Goal: Information Seeking & Learning: Learn about a topic

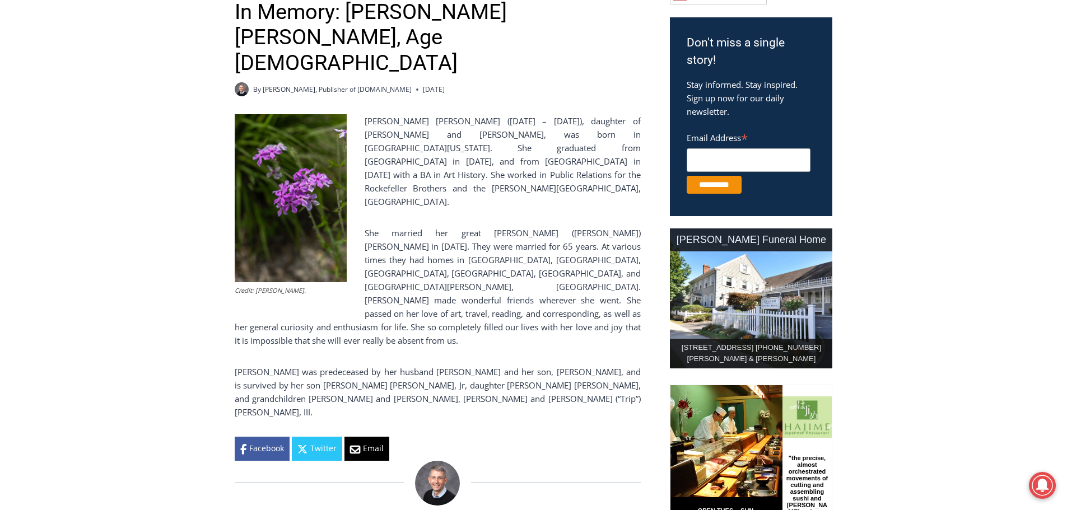
scroll to position [373, 0]
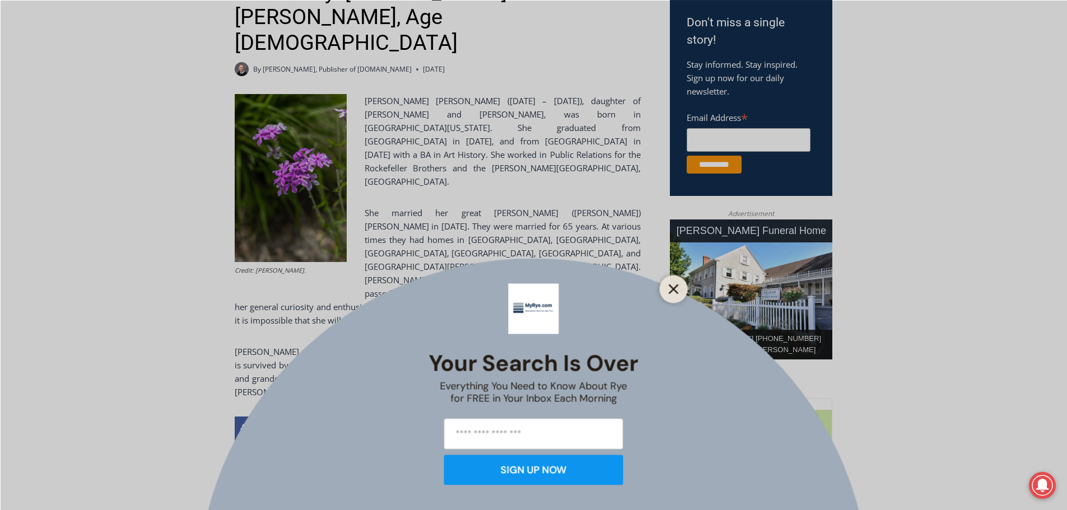
click at [669, 290] on icon "Close" at bounding box center [674, 289] width 10 height 10
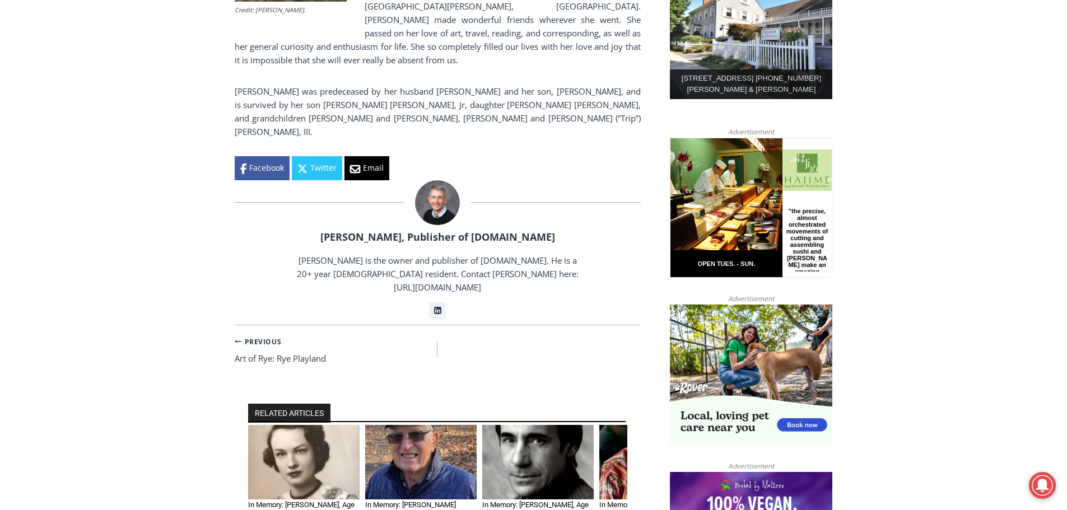
scroll to position [653, 0]
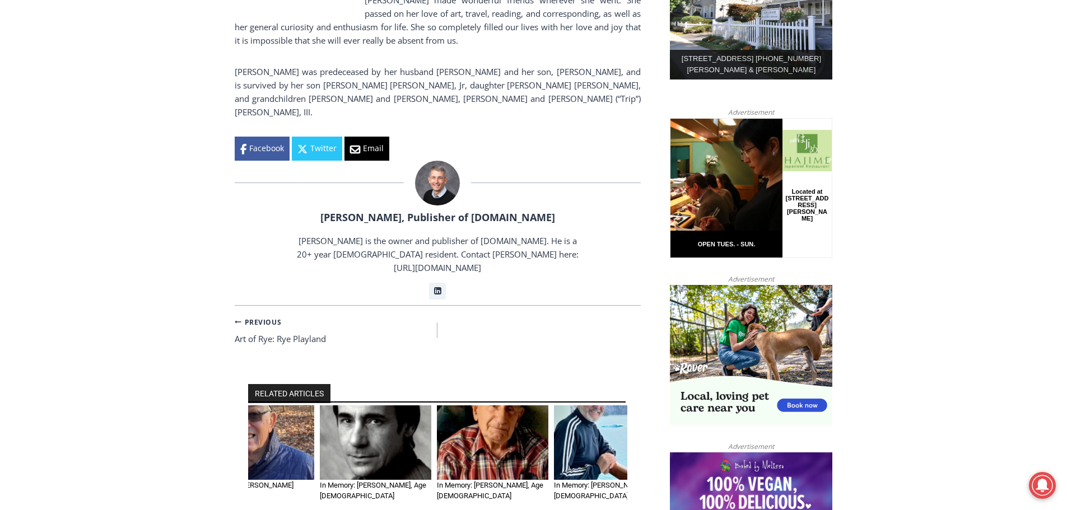
drag, startPoint x: 612, startPoint y: 351, endPoint x: 451, endPoint y: 362, distance: 160.5
click at [454, 405] on img "4 of 6" at bounding box center [492, 442] width 111 height 74
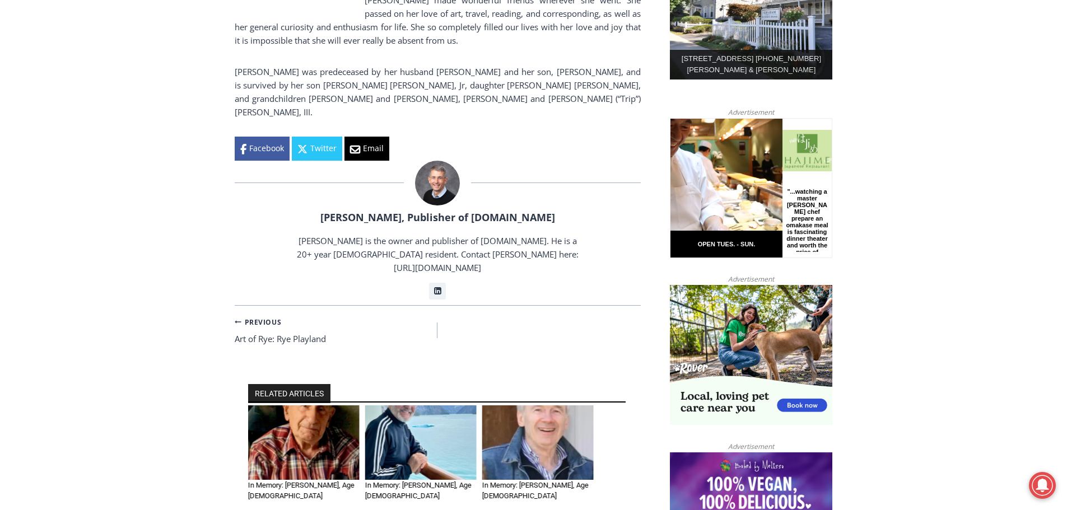
drag, startPoint x: 549, startPoint y: 347, endPoint x: 212, endPoint y: 338, distance: 336.7
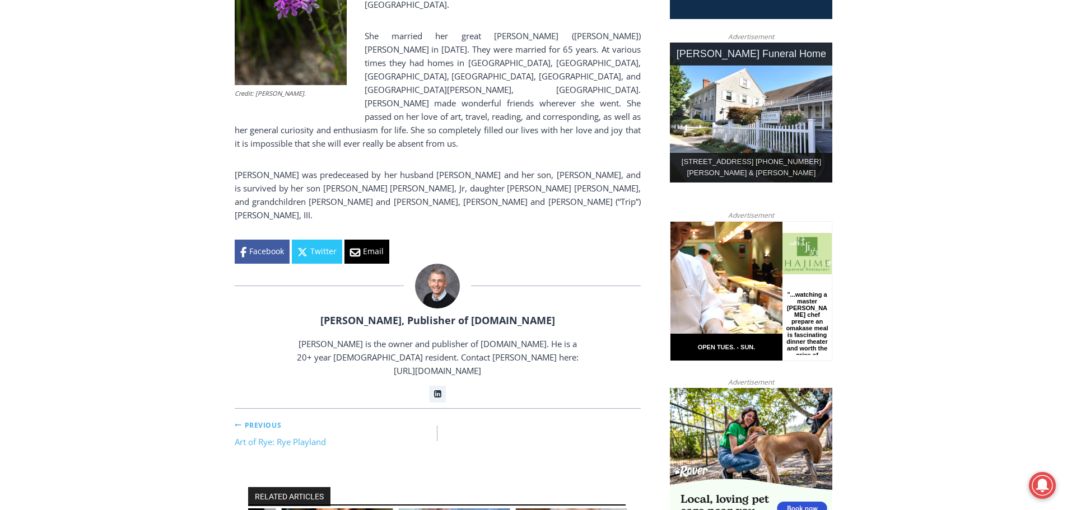
scroll to position [261, 0]
